Goal: Task Accomplishment & Management: Manage account settings

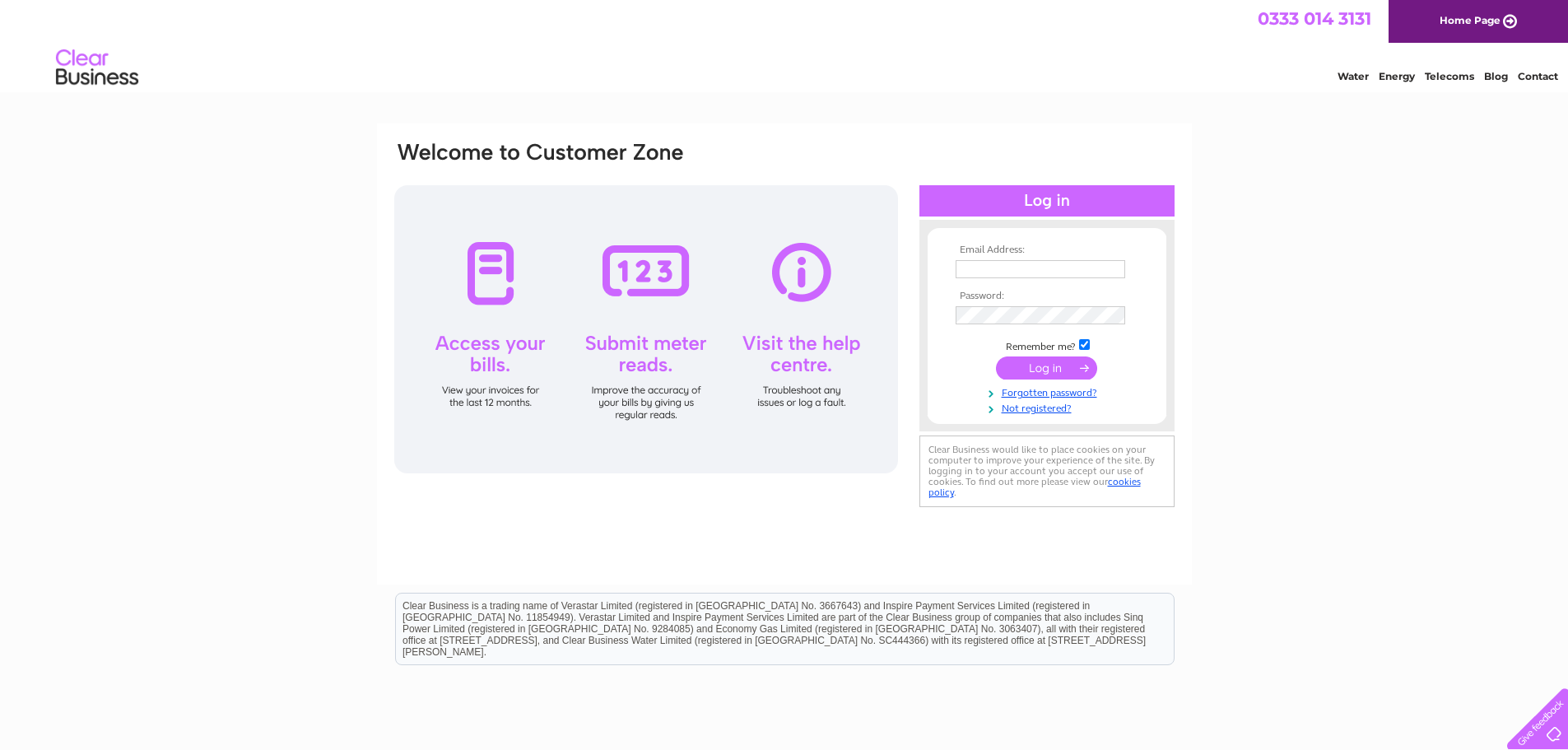
type input "tdandpdhardy@gmail.com"
click at [1023, 367] on input "submit" at bounding box center [1047, 368] width 102 height 23
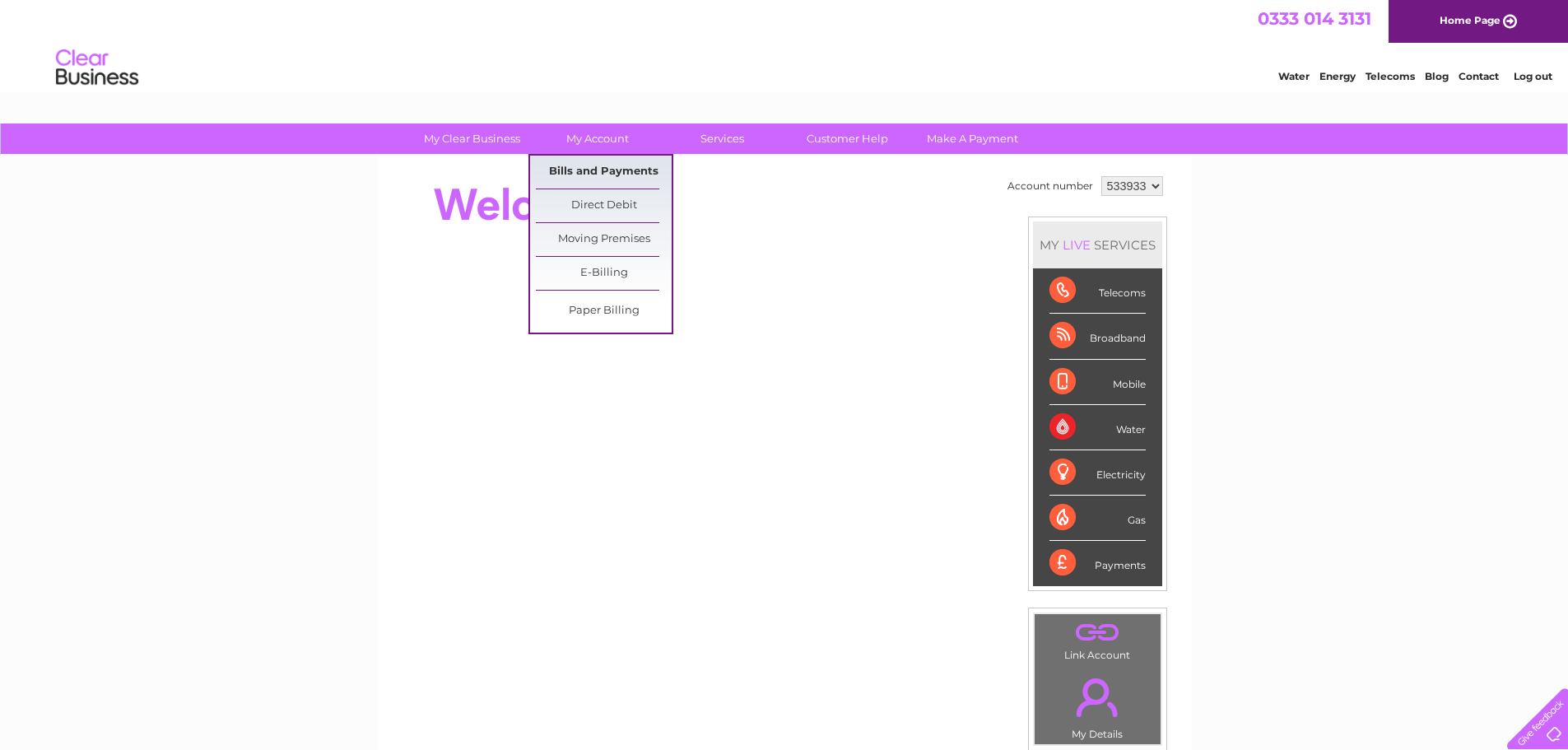
click at [619, 167] on link "Bills and Payments" at bounding box center [604, 171] width 136 height 33
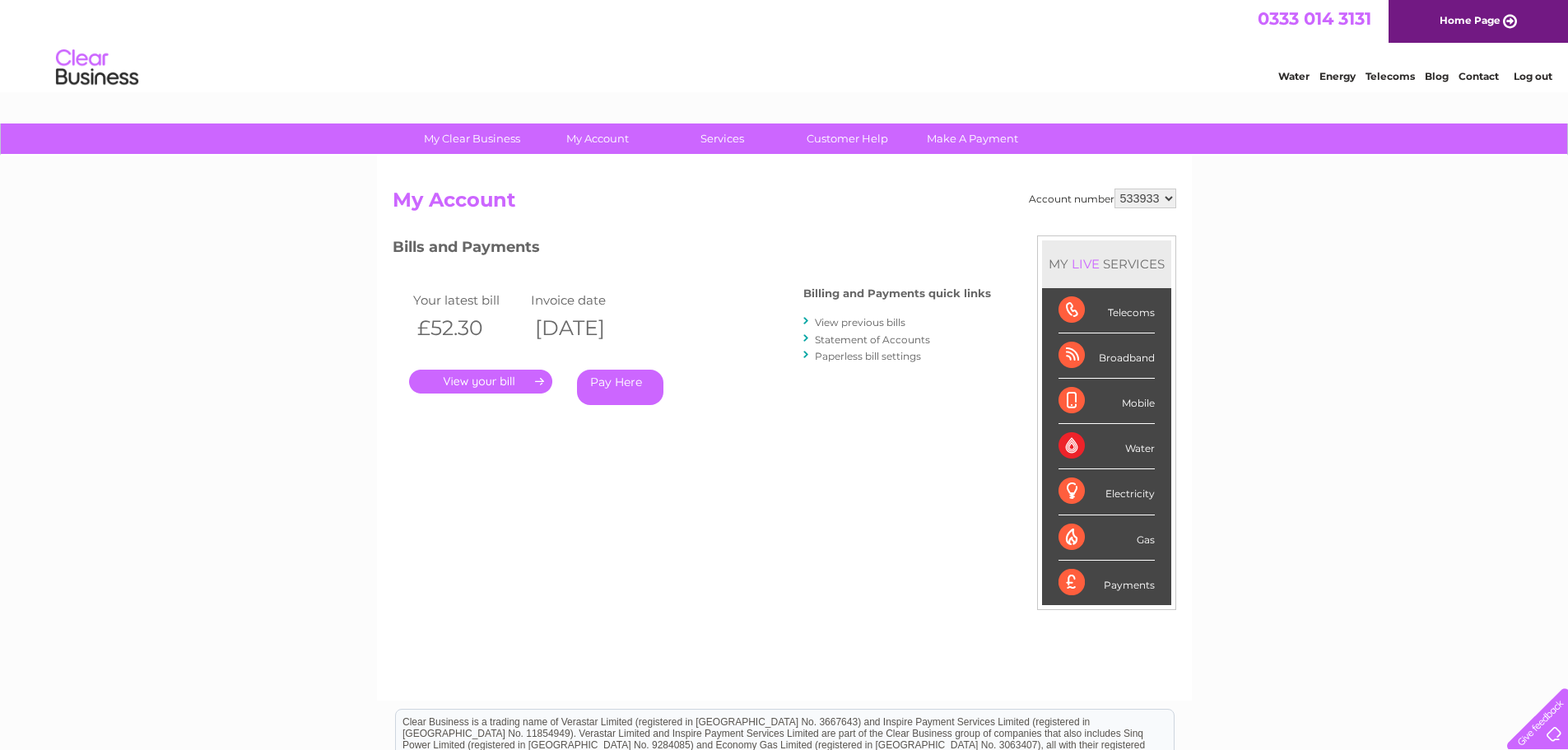
click at [507, 382] on link "." at bounding box center [481, 381] width 143 height 24
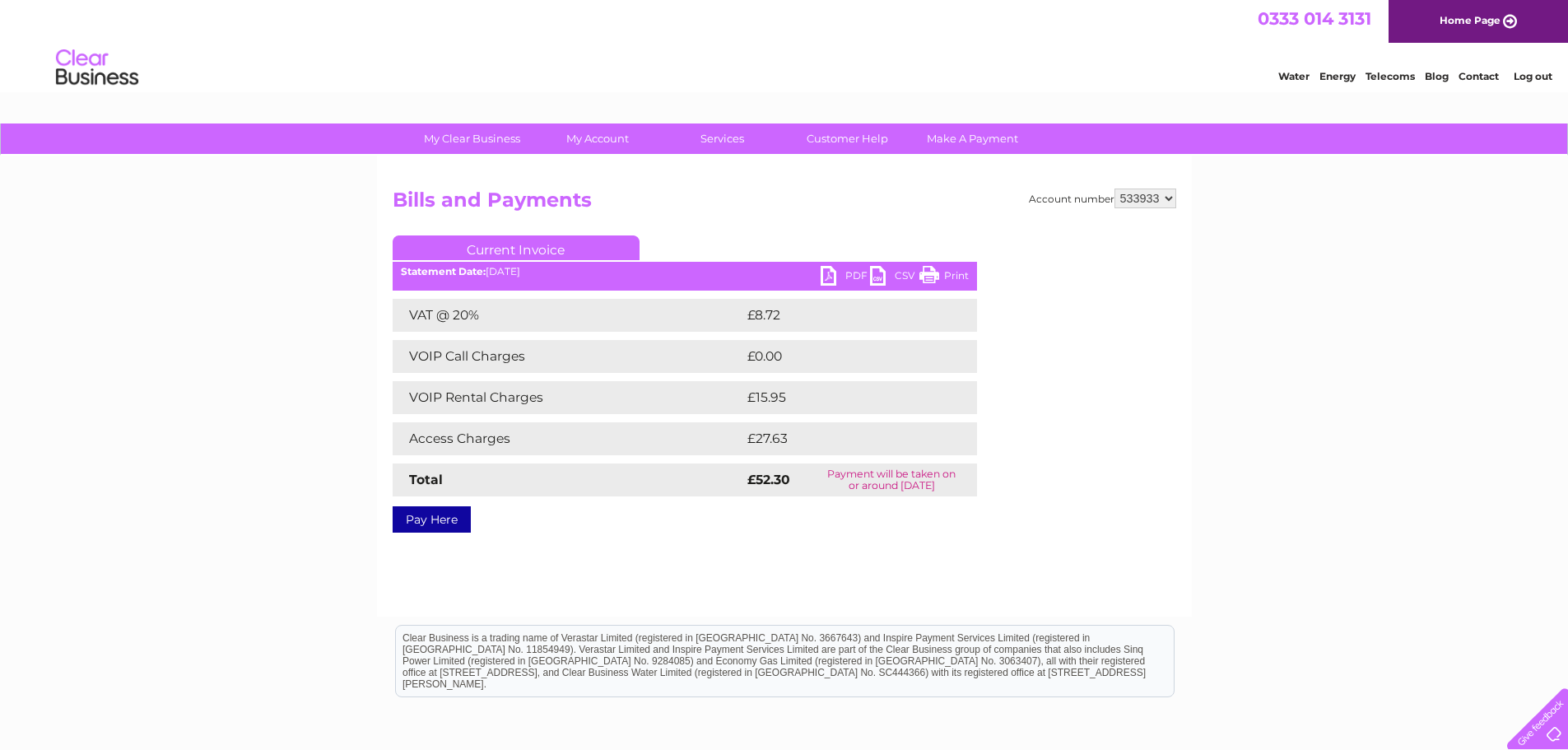
click at [819, 280] on div "PDF CSV Print Statement Date: 09/10/2025" at bounding box center [686, 278] width 585 height 25
click at [826, 277] on link "PDF" at bounding box center [845, 277] width 49 height 24
